Goal: Information Seeking & Learning: Learn about a topic

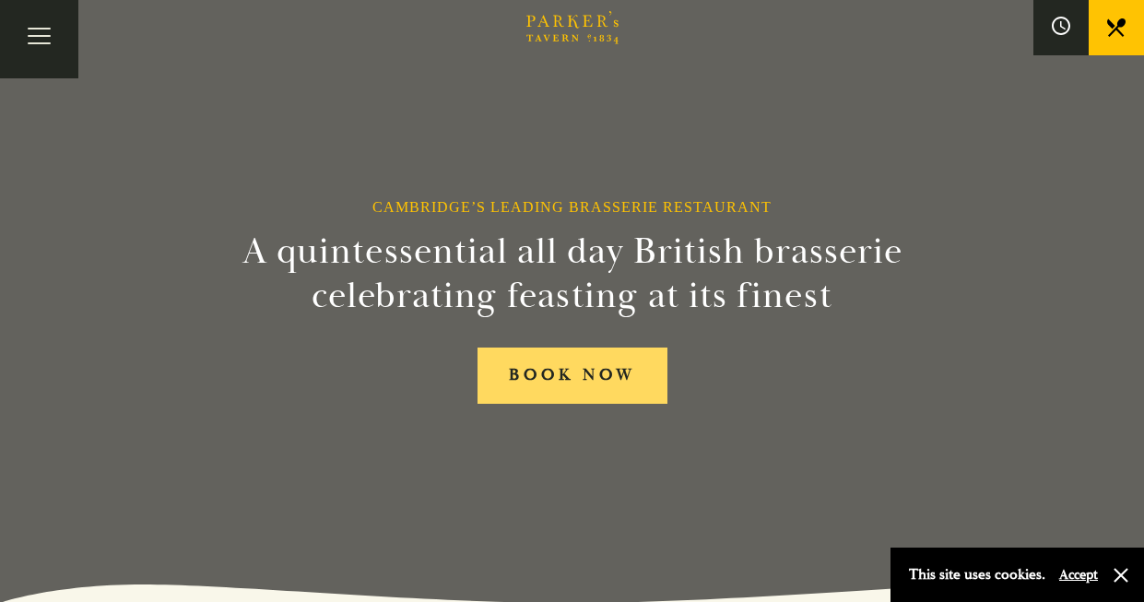
click at [593, 379] on link "BOOK NOW" at bounding box center [572, 375] width 190 height 56
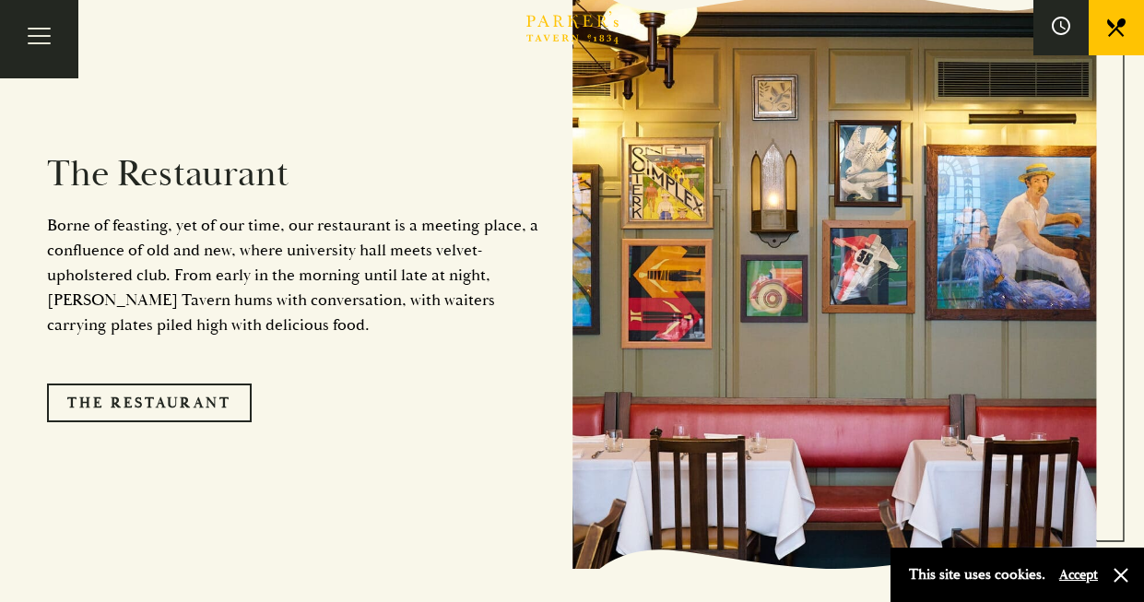
scroll to position [1467, 0]
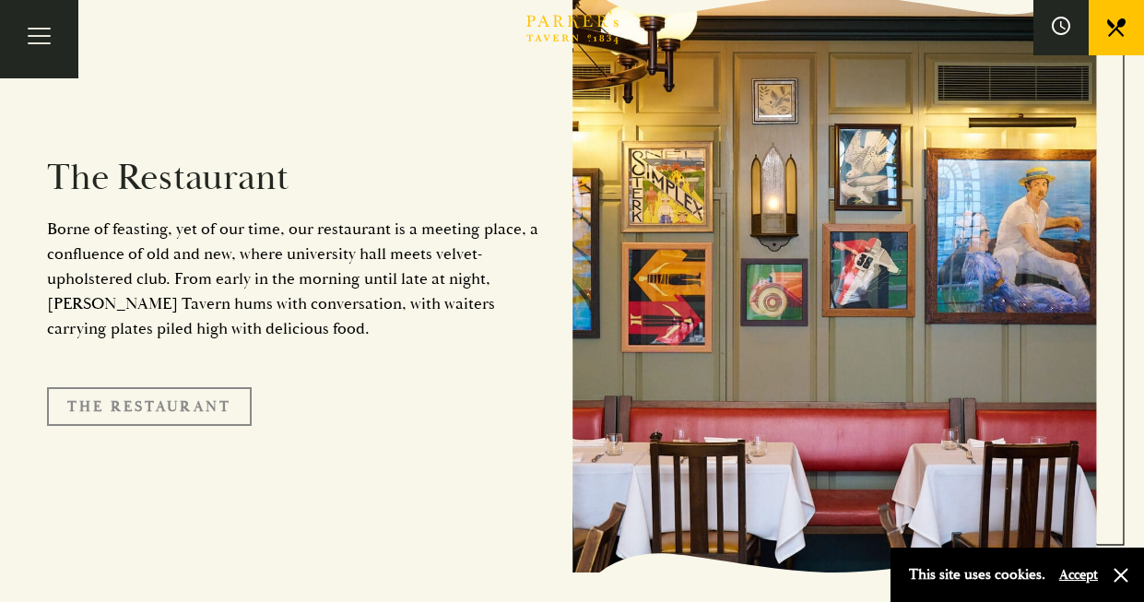
click at [156, 387] on link "The Restaurant" at bounding box center [149, 406] width 205 height 39
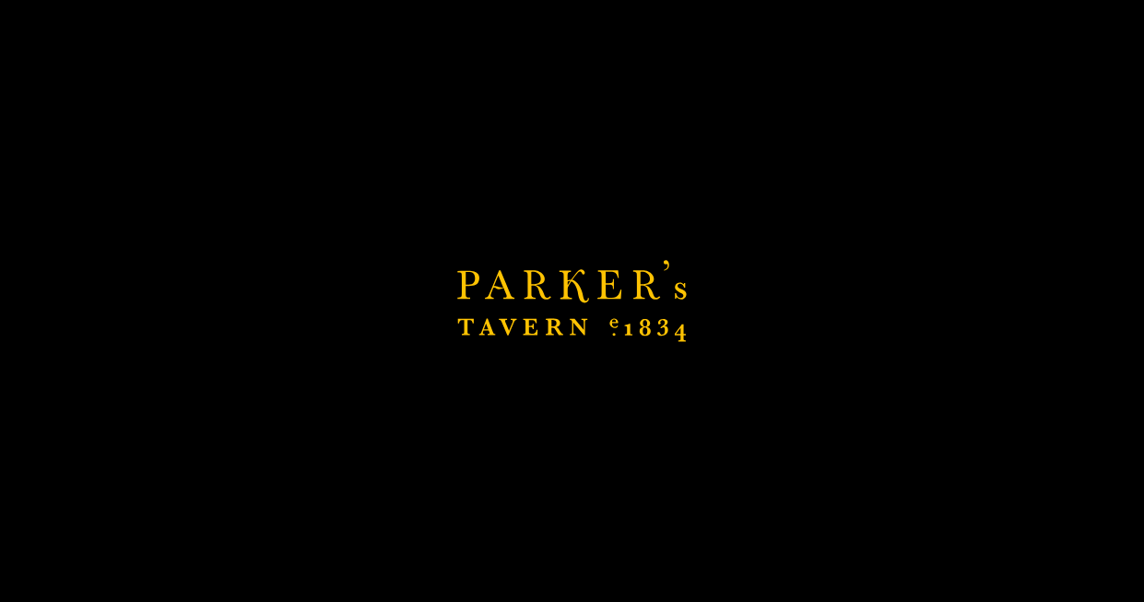
scroll to position [2006, 0]
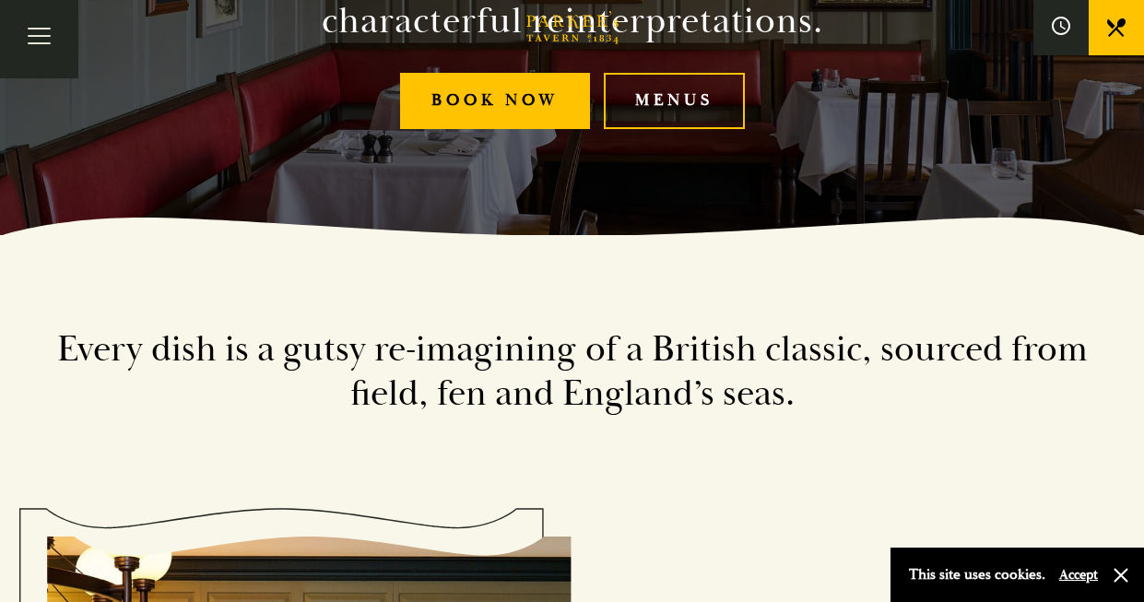
scroll to position [393, 0]
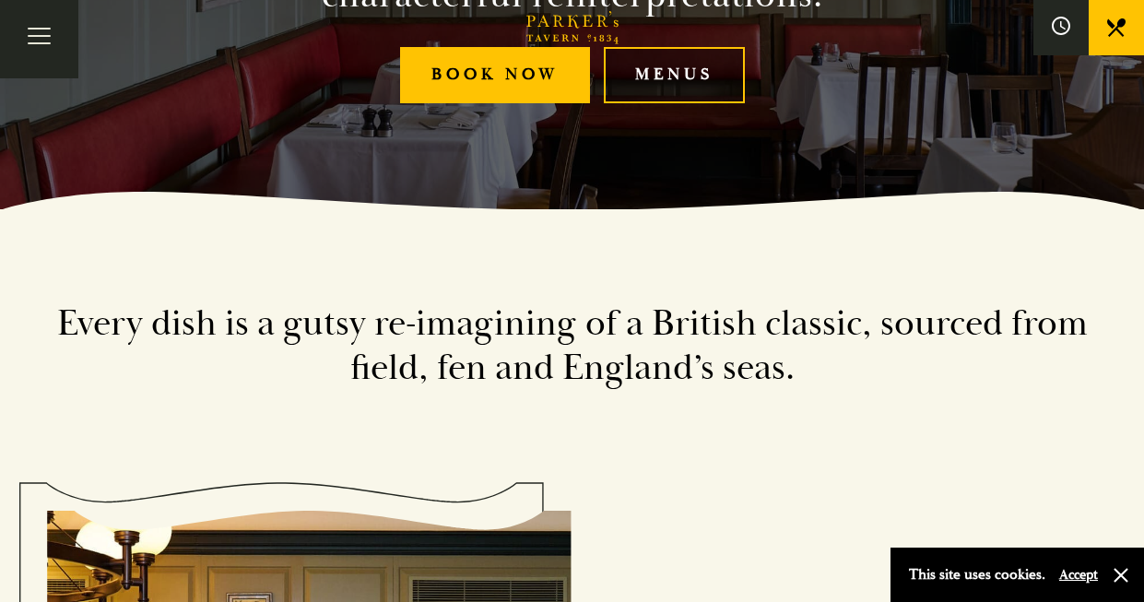
click at [687, 80] on link "Menus" at bounding box center [674, 75] width 141 height 56
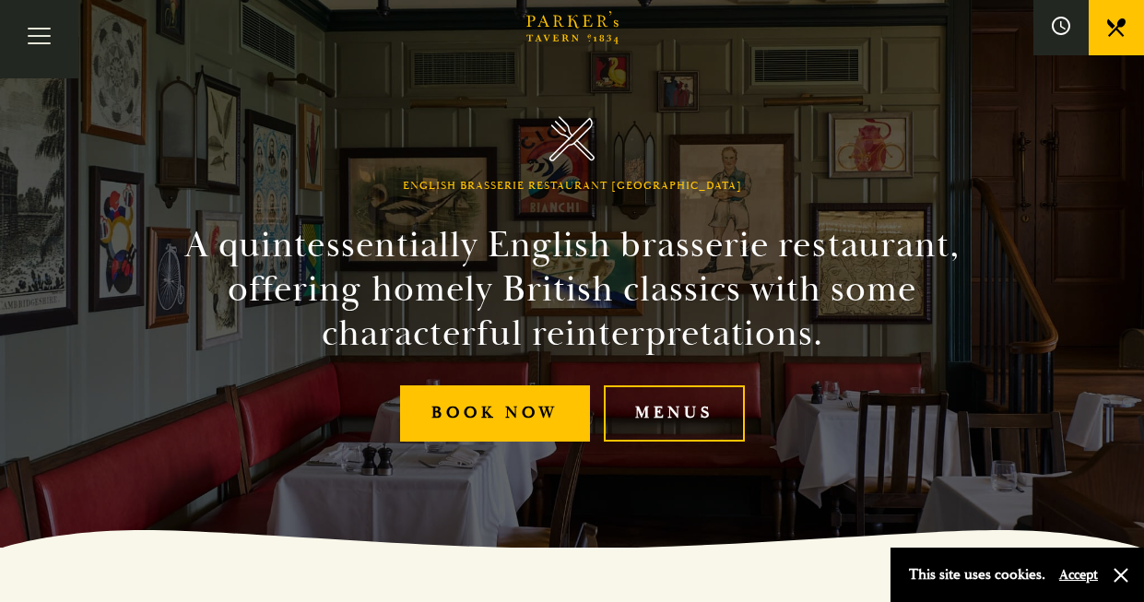
scroll to position [81, 0]
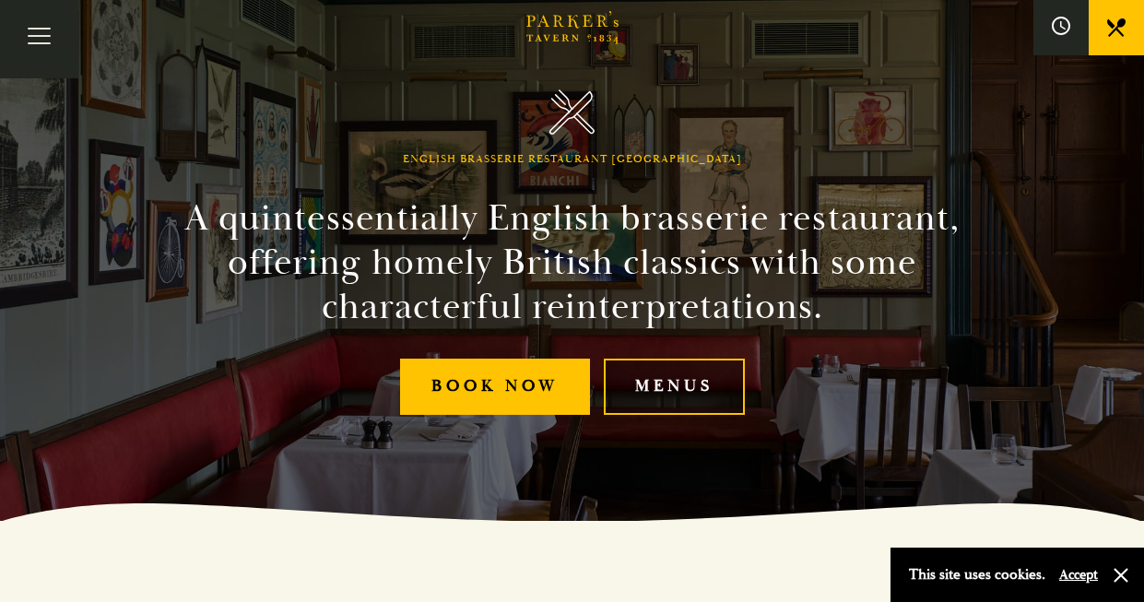
click at [681, 388] on link "Menus" at bounding box center [674, 387] width 141 height 56
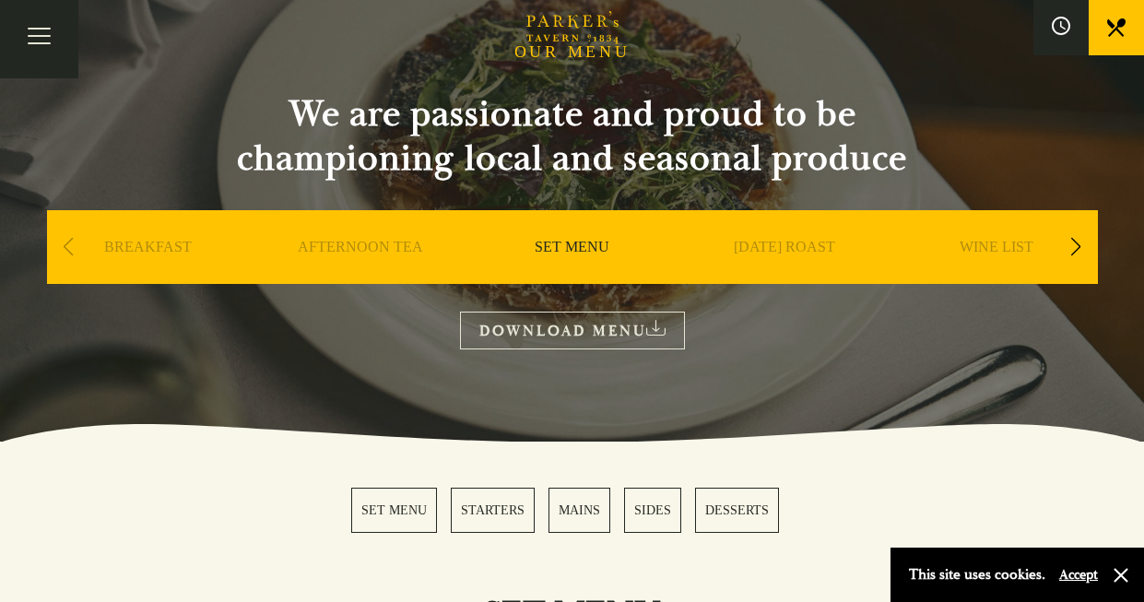
scroll to position [221, 0]
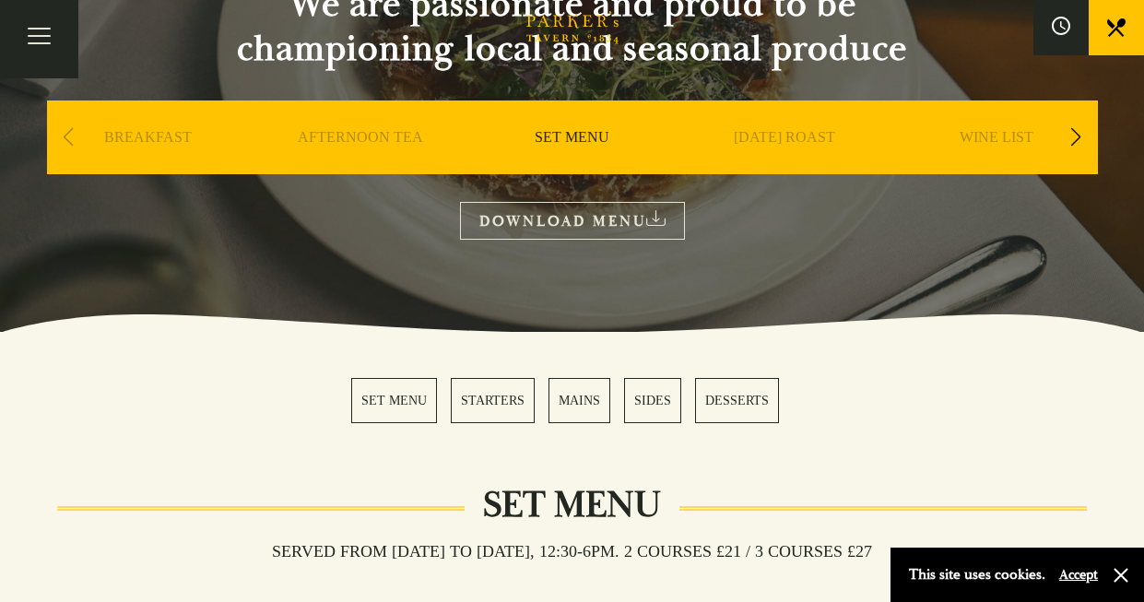
click at [570, 218] on link "DOWNLOAD MENU" at bounding box center [572, 221] width 225 height 38
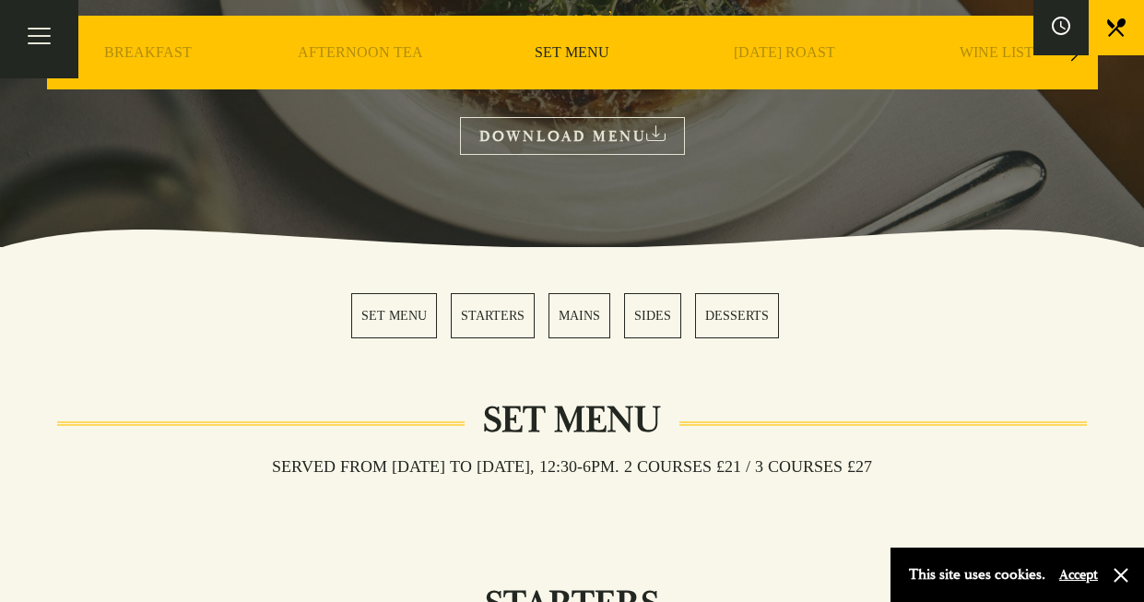
scroll to position [0, 0]
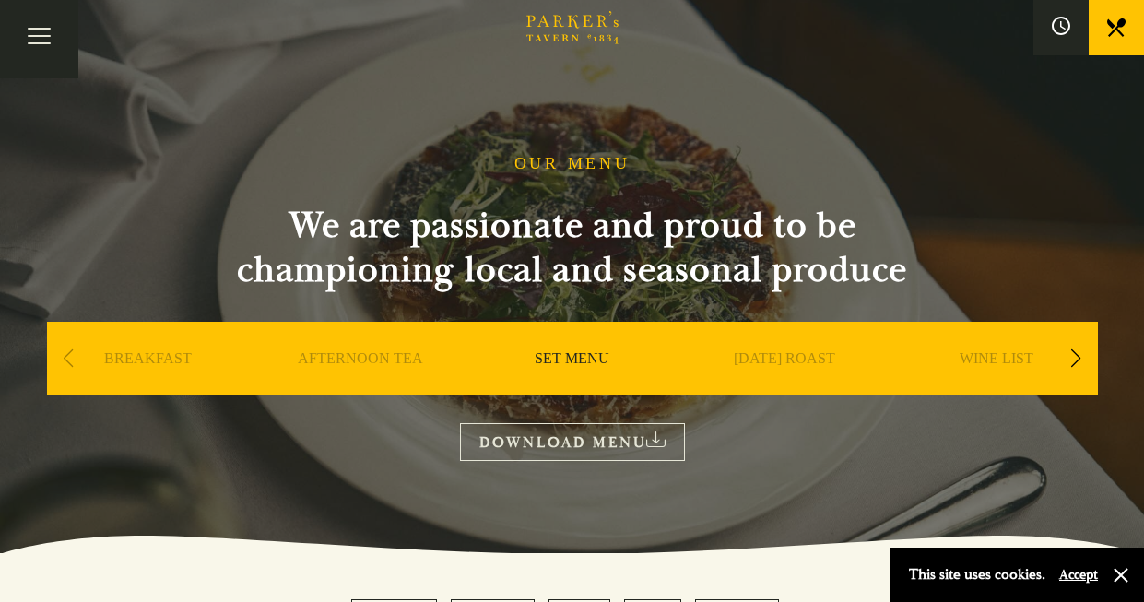
click at [793, 358] on link "SUNDAY ROAST" at bounding box center [784, 386] width 101 height 74
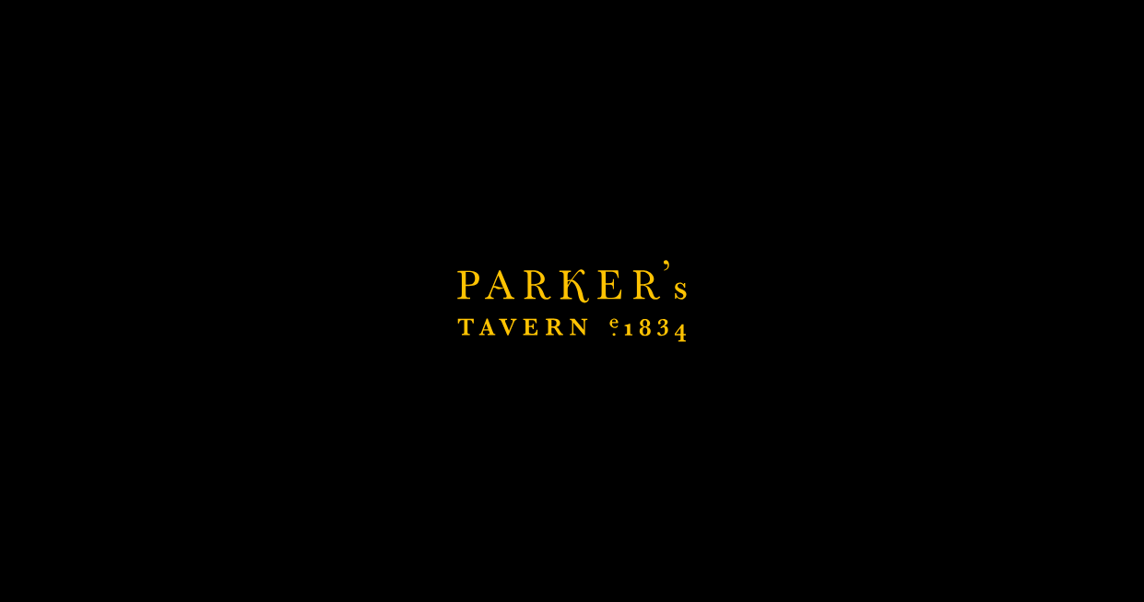
scroll to position [449, 0]
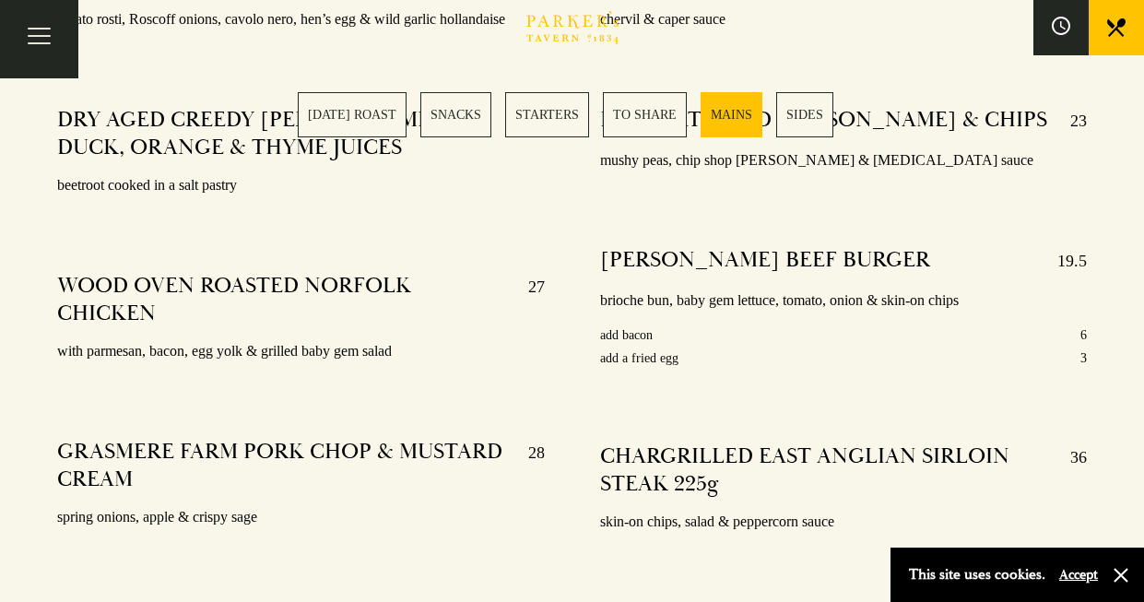
scroll to position [3617, 0]
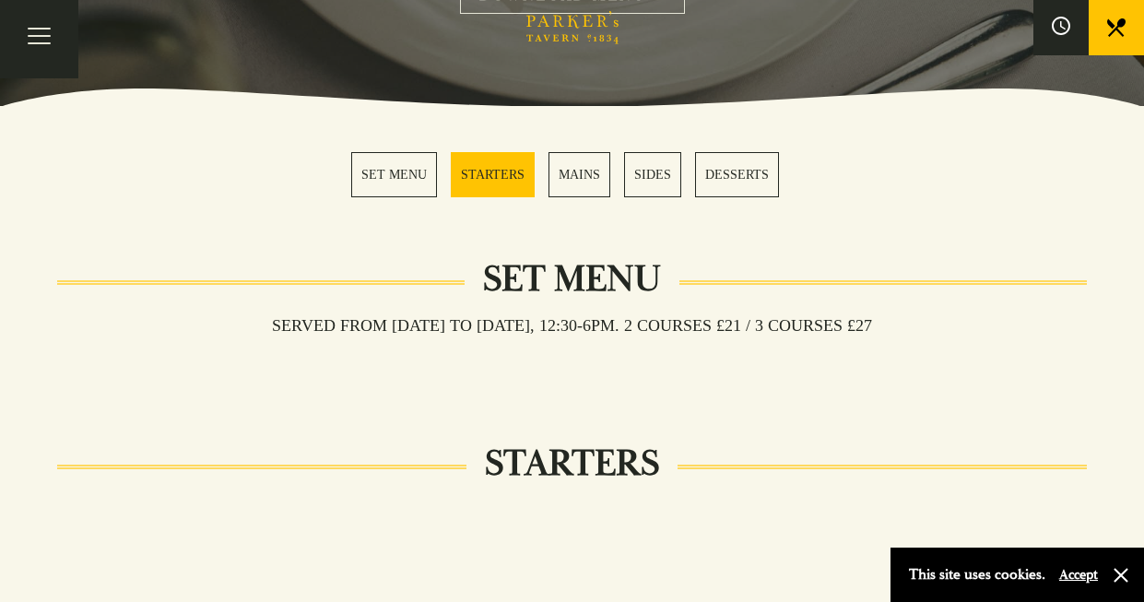
scroll to position [457, 0]
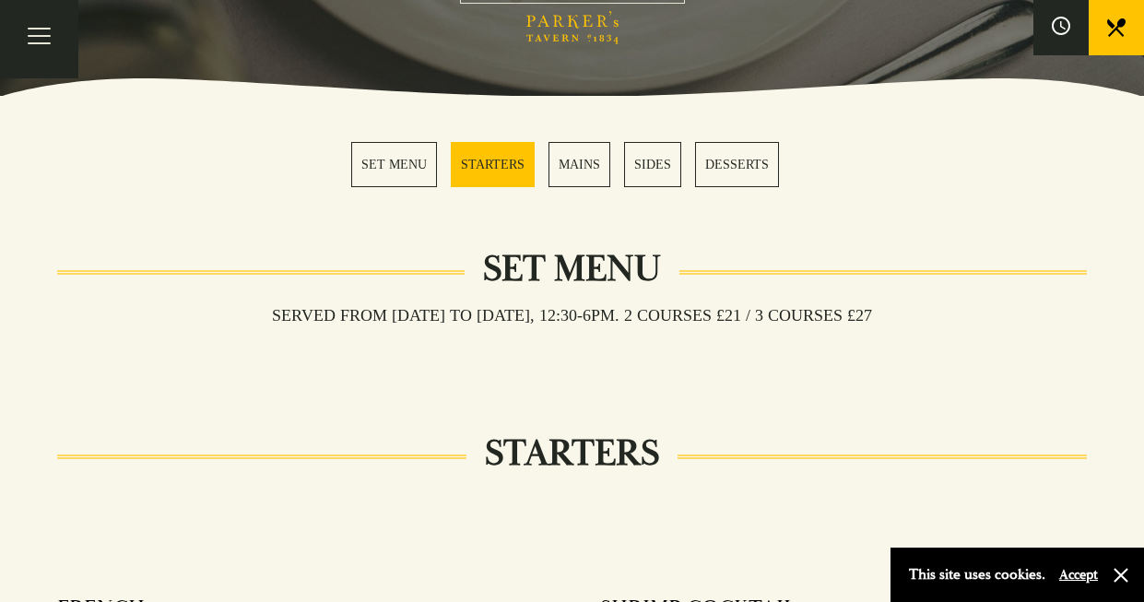
click at [399, 166] on link "SET MENU" at bounding box center [394, 164] width 86 height 45
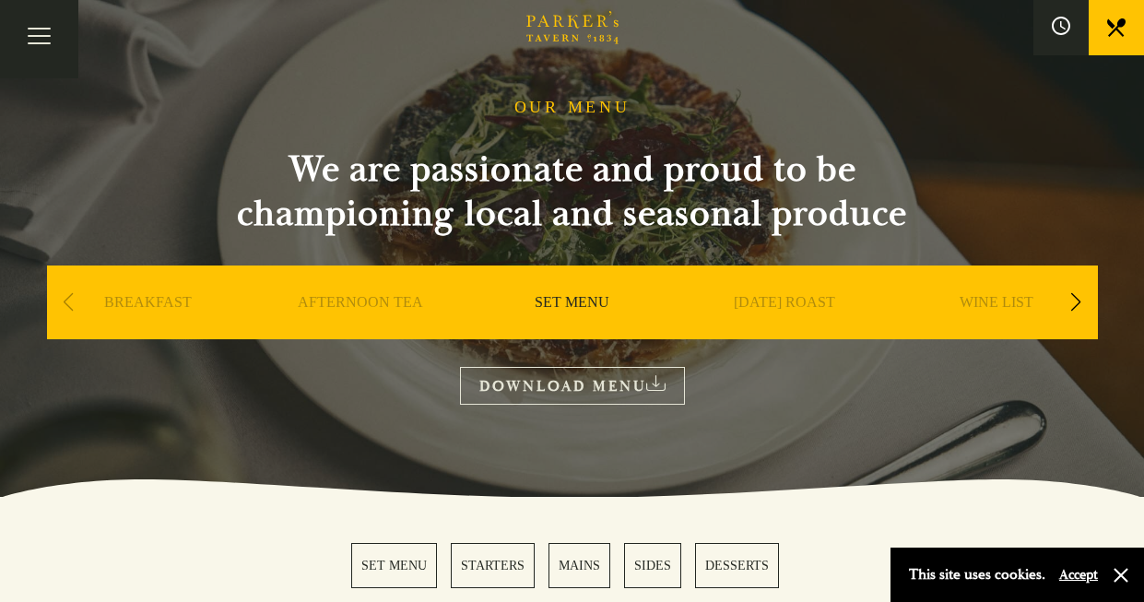
scroll to position [109, 0]
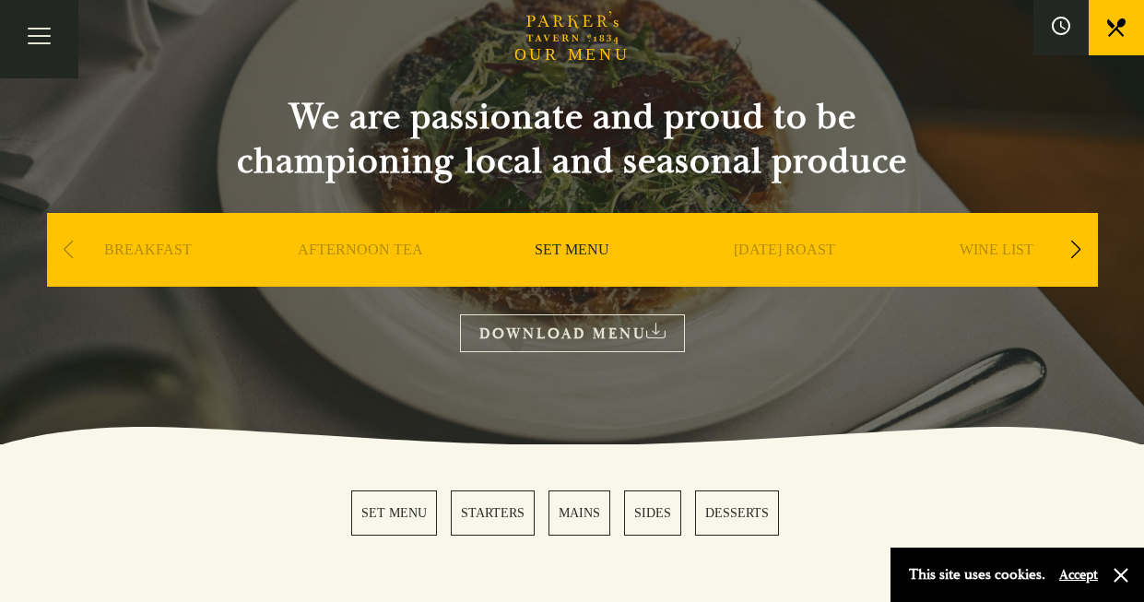
click at [619, 321] on link "DOWNLOAD MENU" at bounding box center [572, 333] width 225 height 38
click at [591, 520] on link "MAINS" at bounding box center [579, 512] width 62 height 45
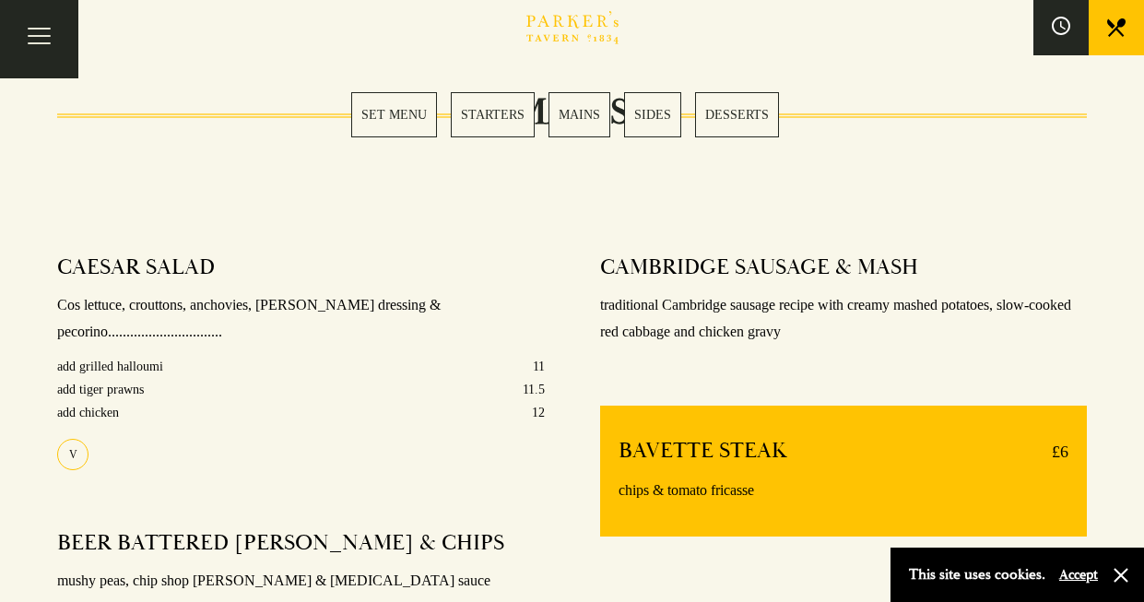
scroll to position [1392, 0]
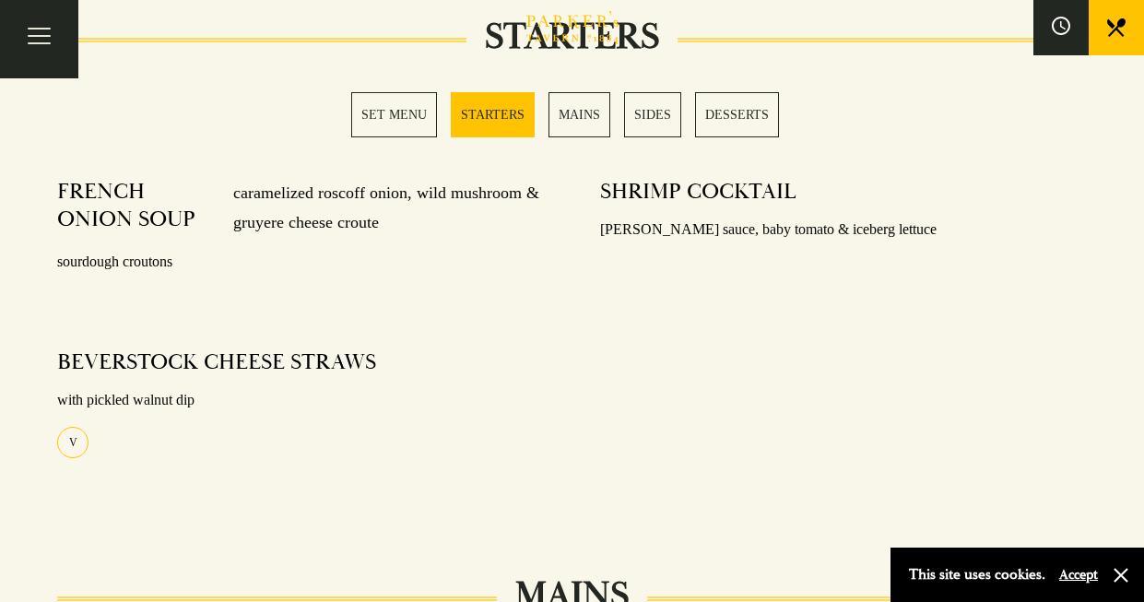
click at [585, 104] on link "MAINS" at bounding box center [579, 114] width 62 height 45
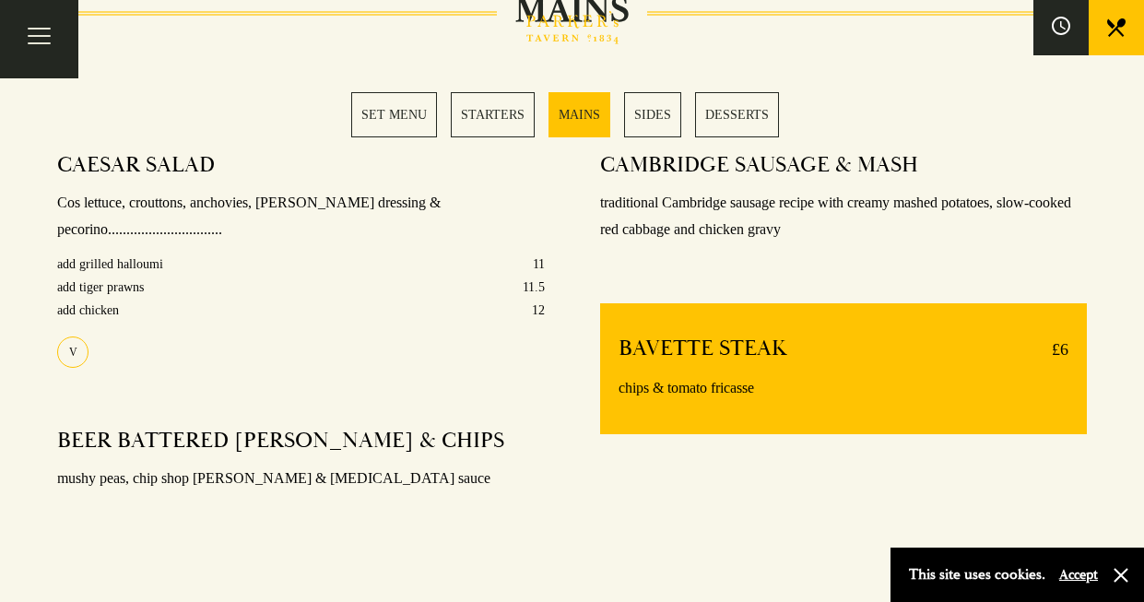
scroll to position [1469, 0]
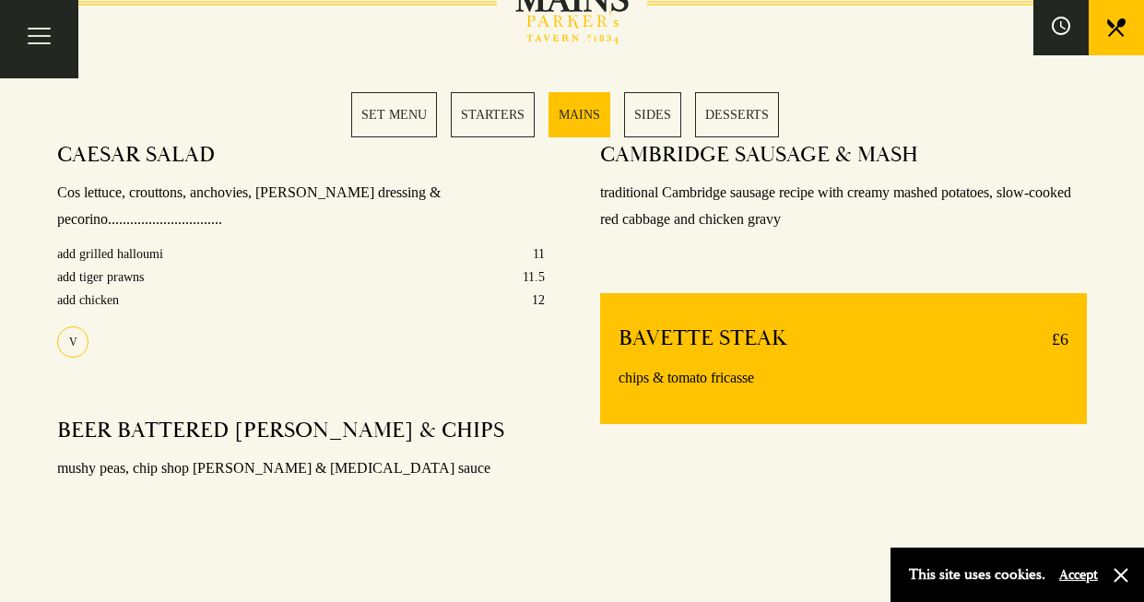
click at [661, 102] on link "SIDES" at bounding box center [652, 114] width 57 height 45
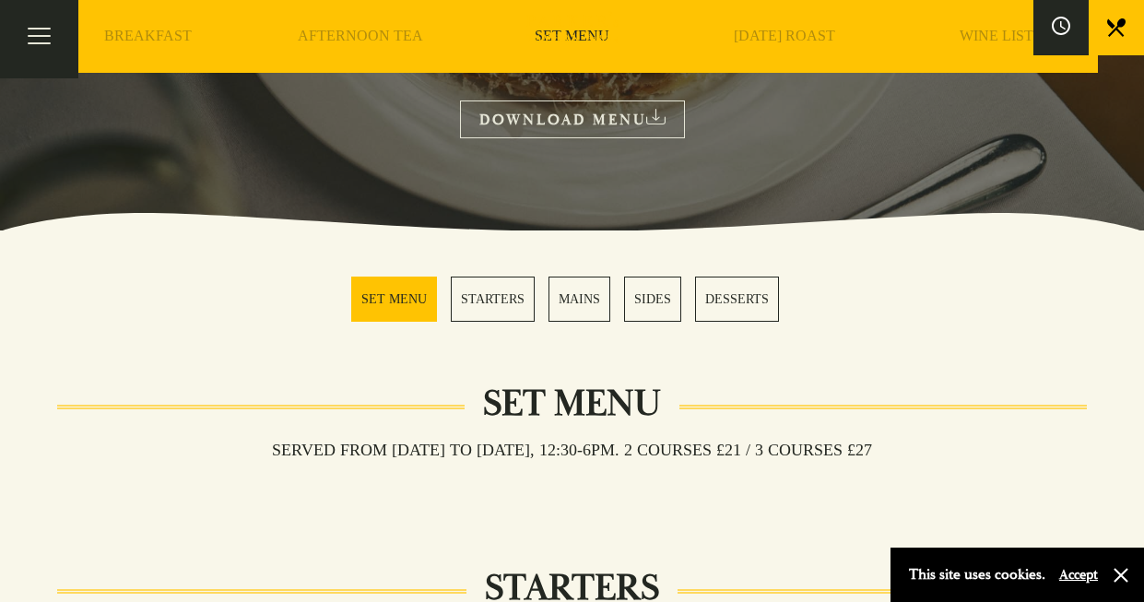
scroll to position [306, 0]
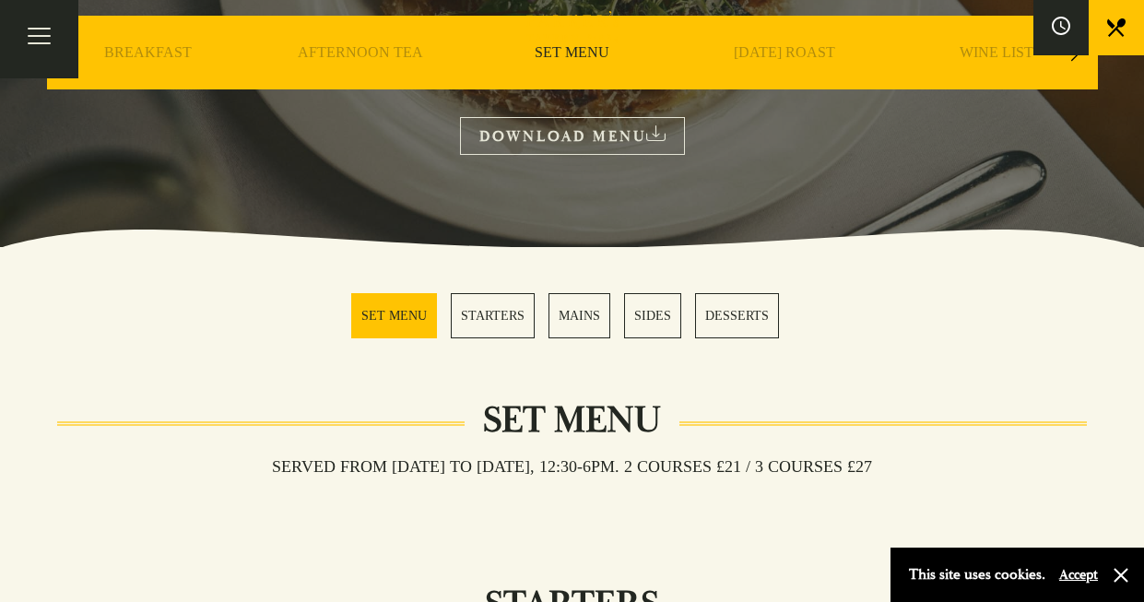
click at [364, 52] on link "AFTERNOON TEA" at bounding box center [360, 80] width 125 height 74
click at [593, 320] on link "MAINS" at bounding box center [579, 315] width 62 height 45
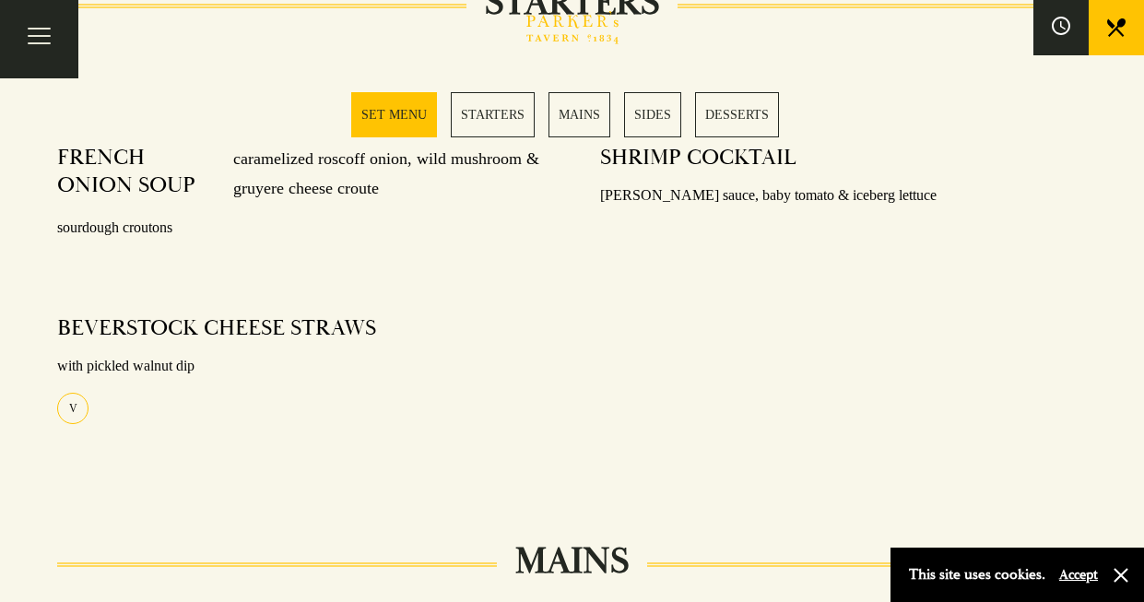
scroll to position [55, 0]
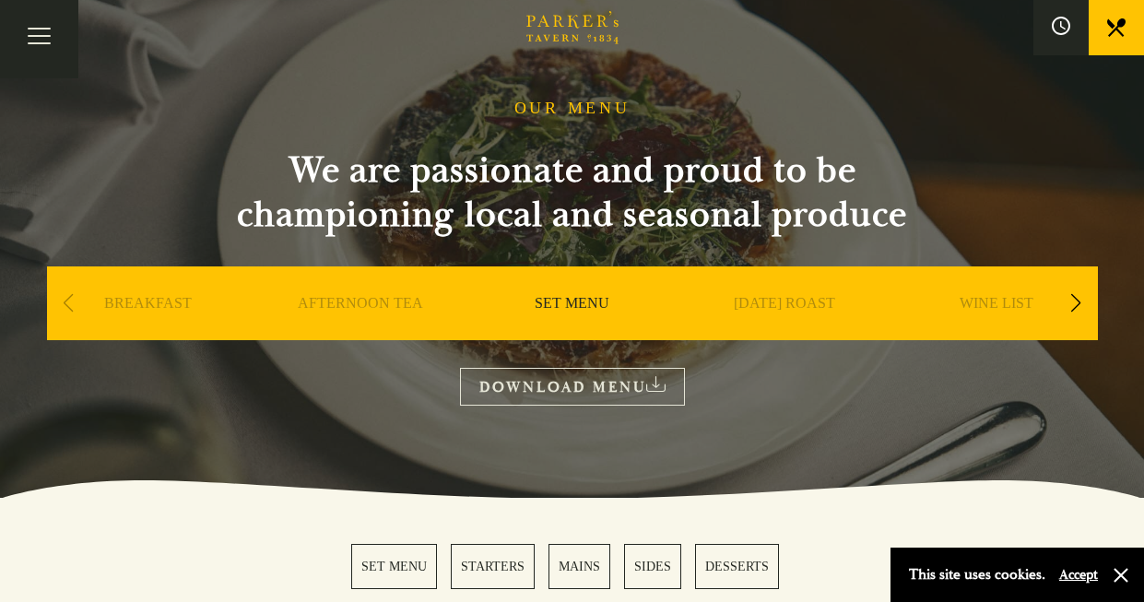
click at [770, 293] on div "[DATE] ROAST" at bounding box center [784, 330] width 203 height 129
click at [767, 311] on link "[DATE] ROAST" at bounding box center [784, 331] width 101 height 74
click at [1070, 304] on div "Next slide" at bounding box center [1076, 303] width 25 height 41
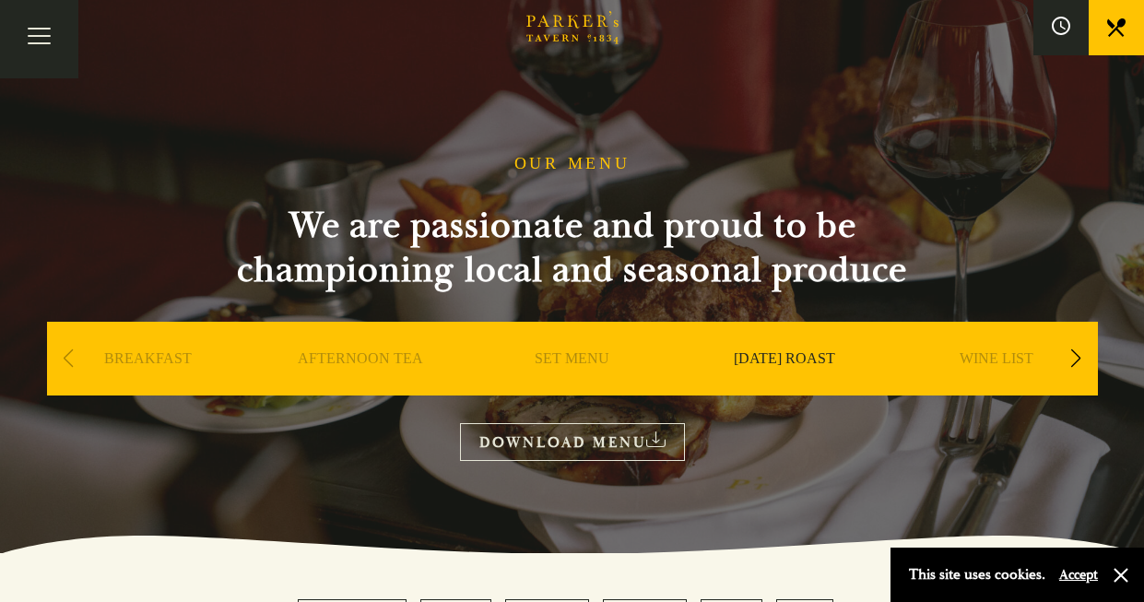
click at [587, 445] on link "DOWNLOAD MENU" at bounding box center [572, 442] width 225 height 38
